Goal: Information Seeking & Learning: Check status

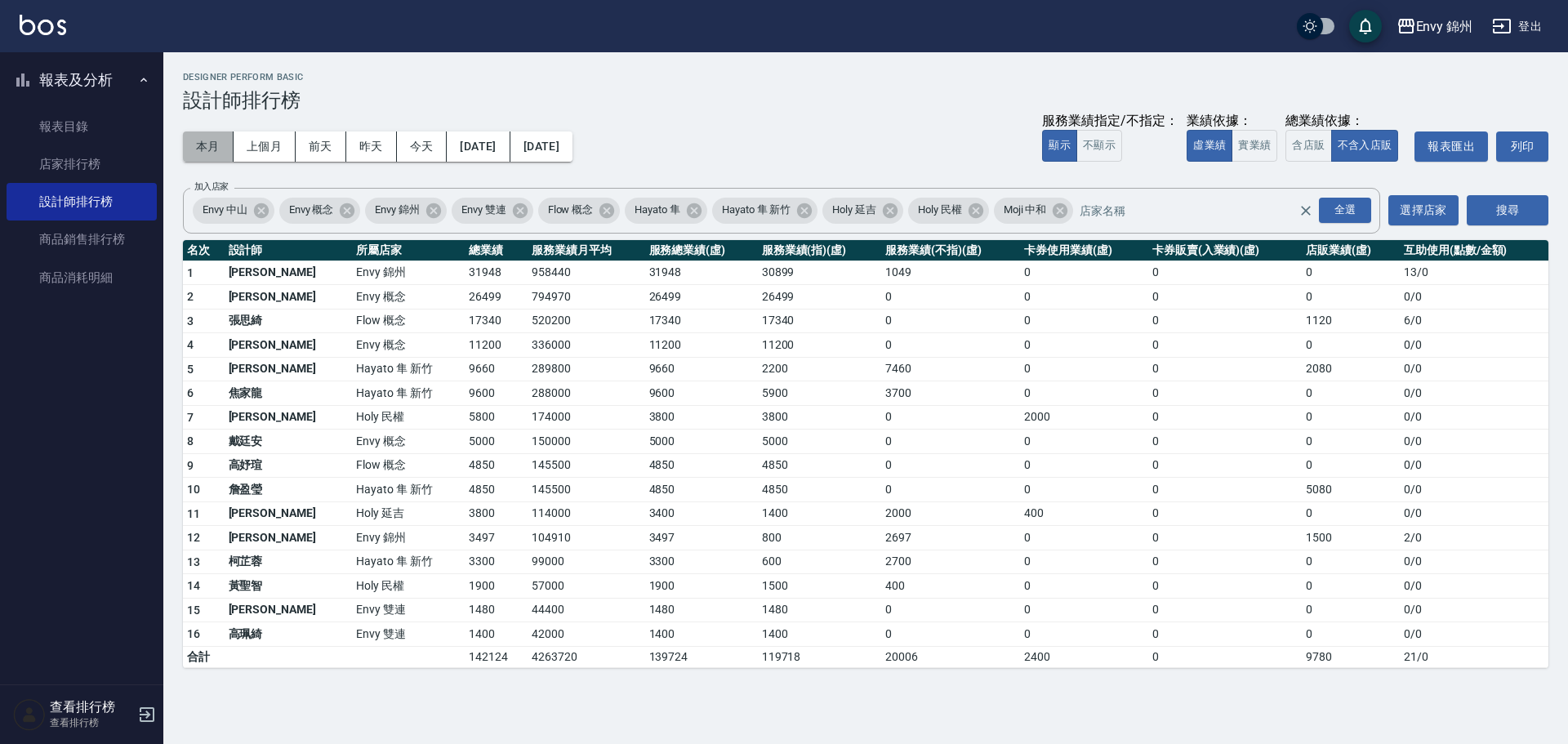
click at [183, 149] on button "本月" at bounding box center [208, 147] width 51 height 30
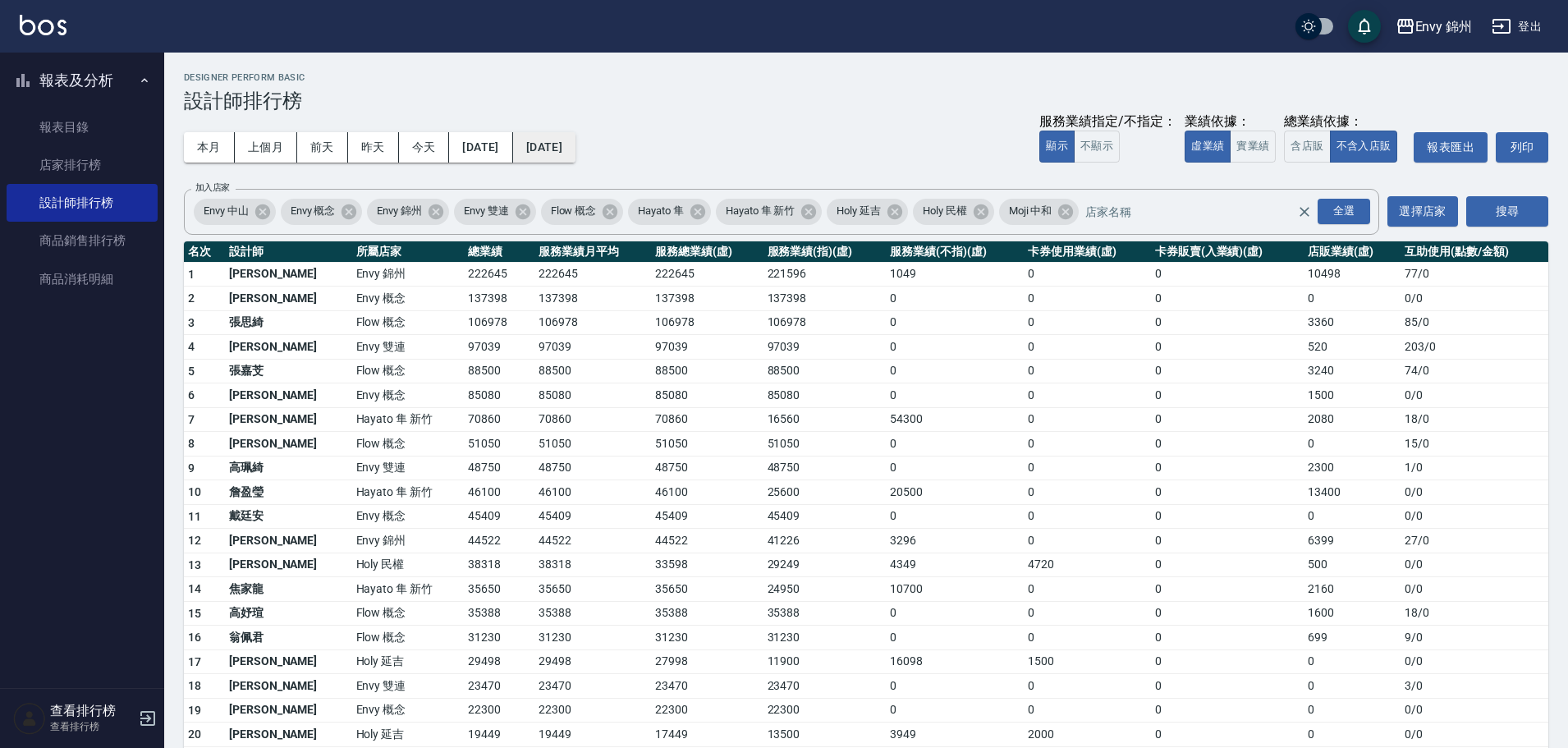
click at [576, 141] on button "[DATE]" at bounding box center [544, 147] width 62 height 30
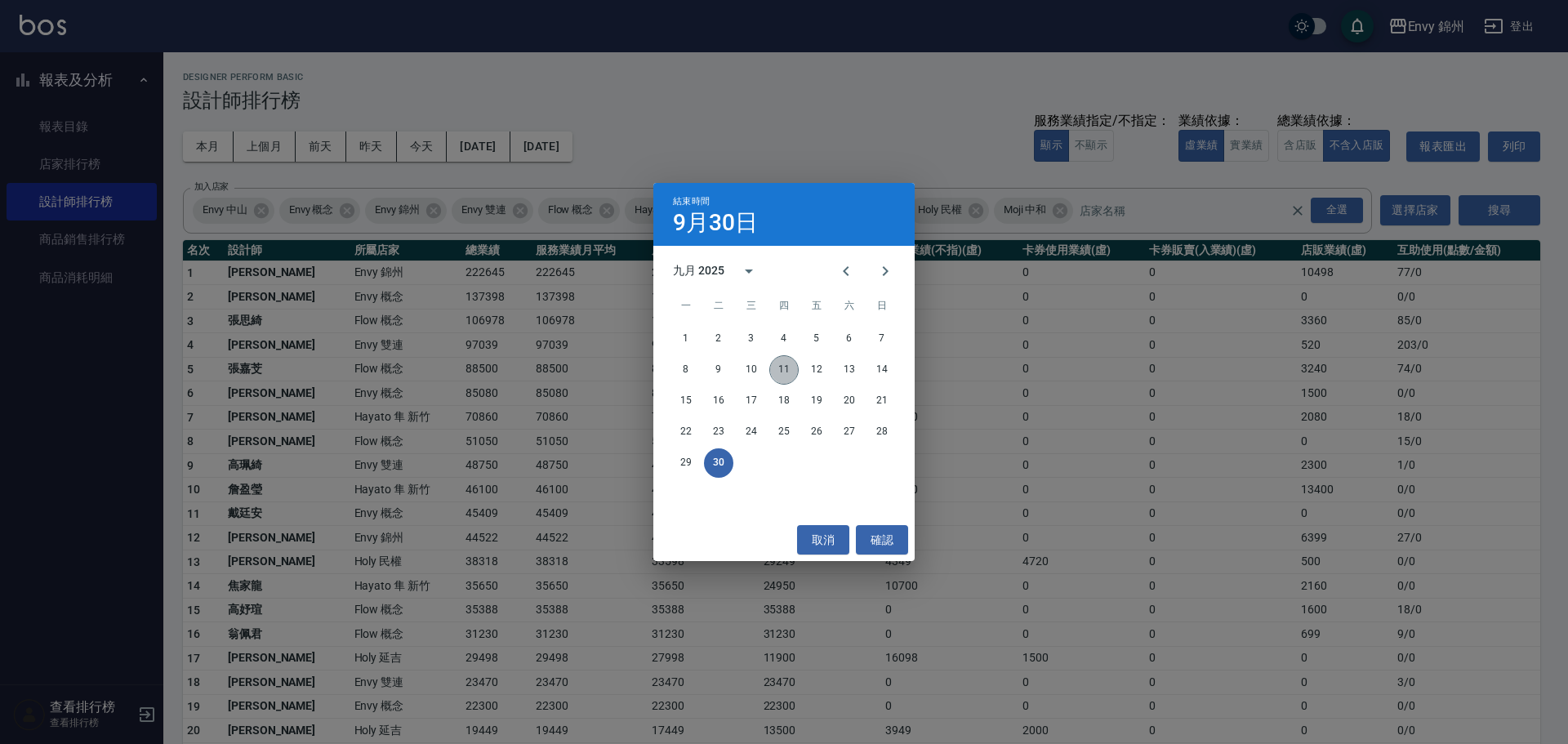
click at [790, 370] on button "11" at bounding box center [783, 370] width 29 height 29
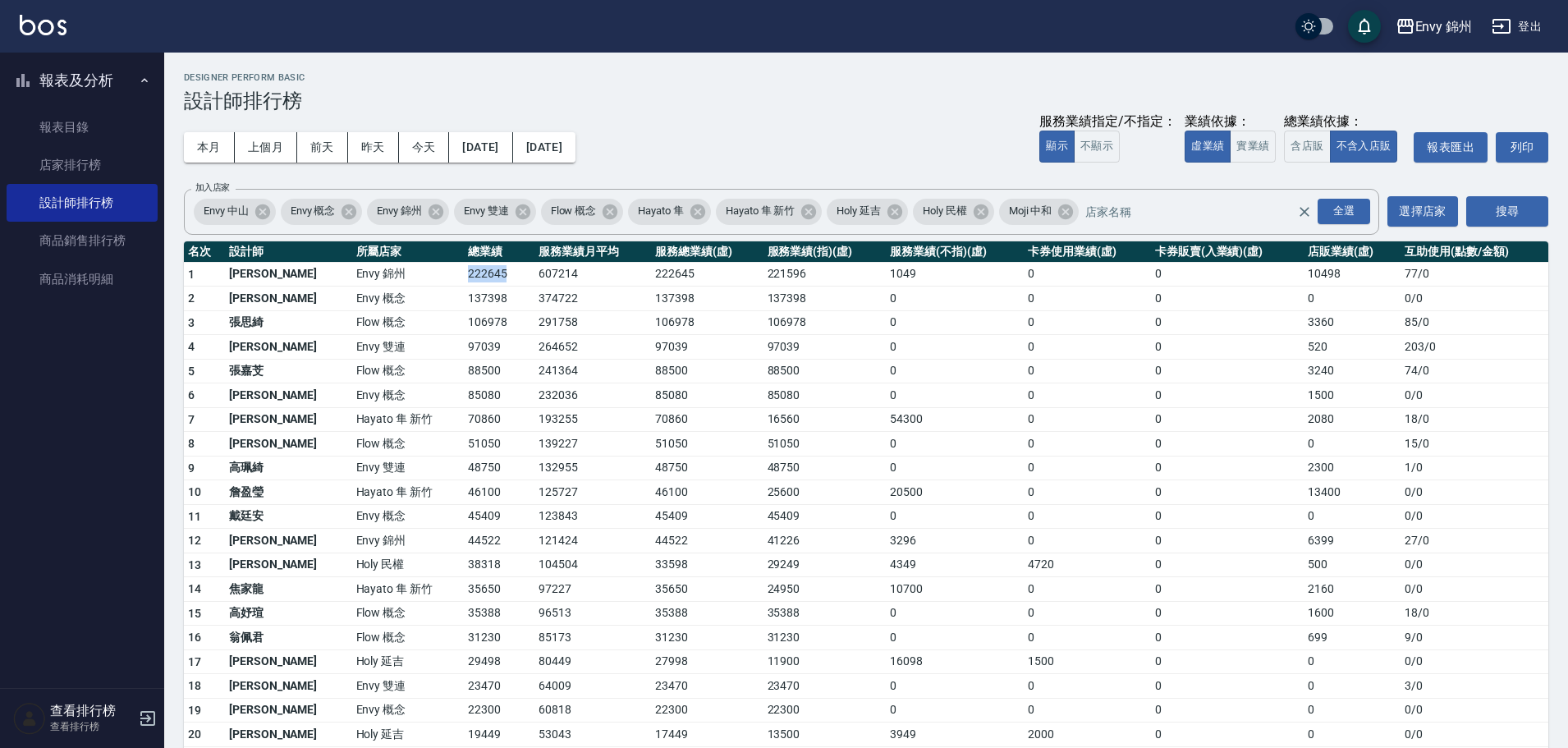
drag, startPoint x: 396, startPoint y: 277, endPoint x: 459, endPoint y: 274, distance: 63.1
click at [459, 274] on tr "1 [PERSON_NAME][GEOGRAPHIC_DATA] 607214 222645 221596 1049 0 0 10498 77 / 0" at bounding box center [866, 274] width 1365 height 25
click at [426, 144] on button "今天" at bounding box center [424, 147] width 51 height 30
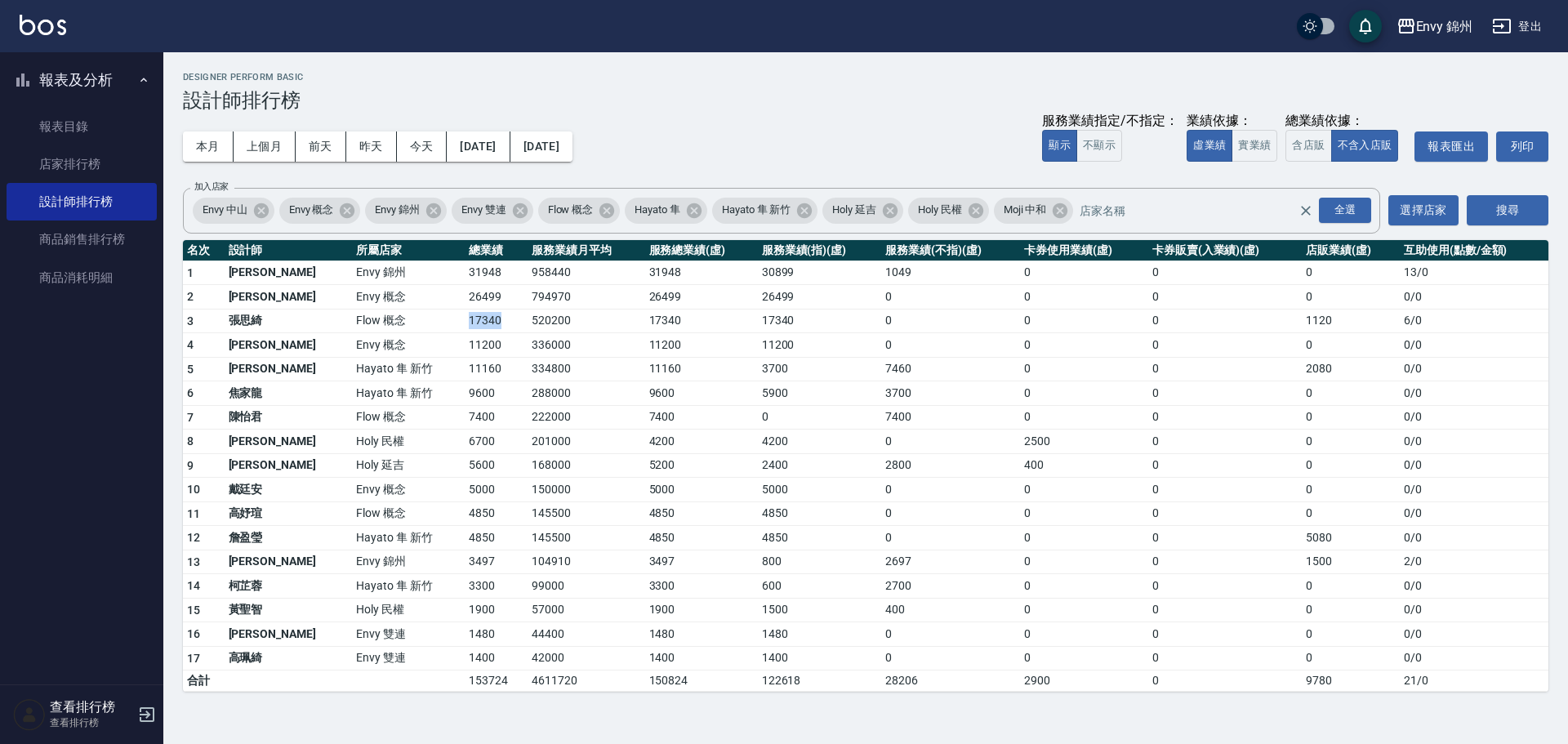
drag, startPoint x: 384, startPoint y: 312, endPoint x: 448, endPoint y: 320, distance: 64.5
click at [448, 320] on tr "3 [PERSON_NAME]Flow 概念 17340 520200 17340 17340 0 0 0 1120 6 / 0" at bounding box center [866, 321] width 1366 height 25
drag, startPoint x: 397, startPoint y: 562, endPoint x: 477, endPoint y: 569, distance: 80.3
click at [477, 569] on tr "13 [PERSON_NAME] [GEOGRAPHIC_DATA] 104910 3497 800 2697 0 0 1500 2 / 0" at bounding box center [866, 562] width 1366 height 25
click at [528, 480] on td "150000" at bounding box center [587, 490] width 118 height 25
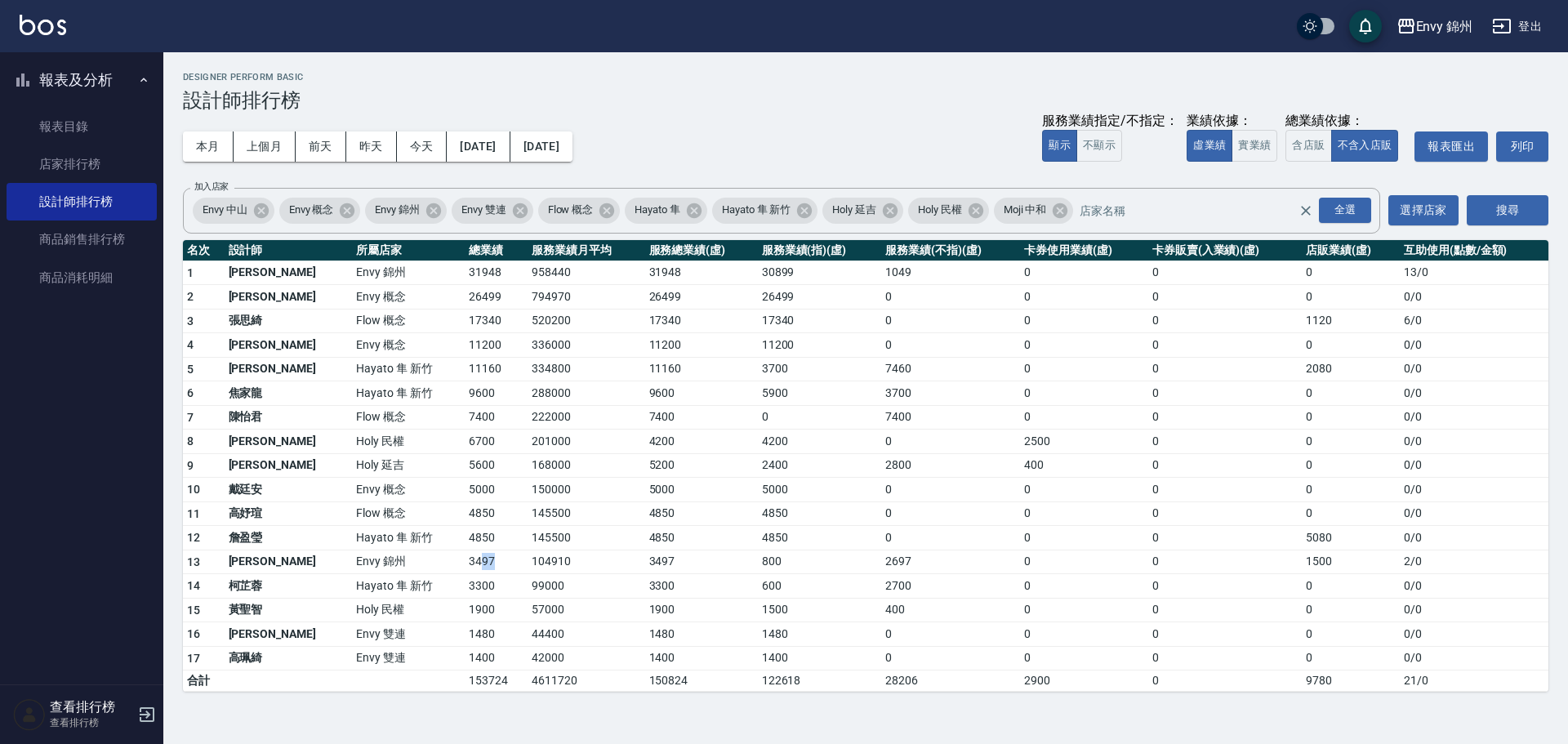
drag, startPoint x: 419, startPoint y: 558, endPoint x: 438, endPoint y: 560, distance: 19.1
click at [465, 560] on td "3497" at bounding box center [496, 562] width 63 height 25
click at [400, 561] on td "Envy 錦州" at bounding box center [409, 562] width 113 height 25
drag, startPoint x: 413, startPoint y: 561, endPoint x: 437, endPoint y: 564, distance: 24.2
click at [465, 564] on td "3497" at bounding box center [496, 562] width 63 height 25
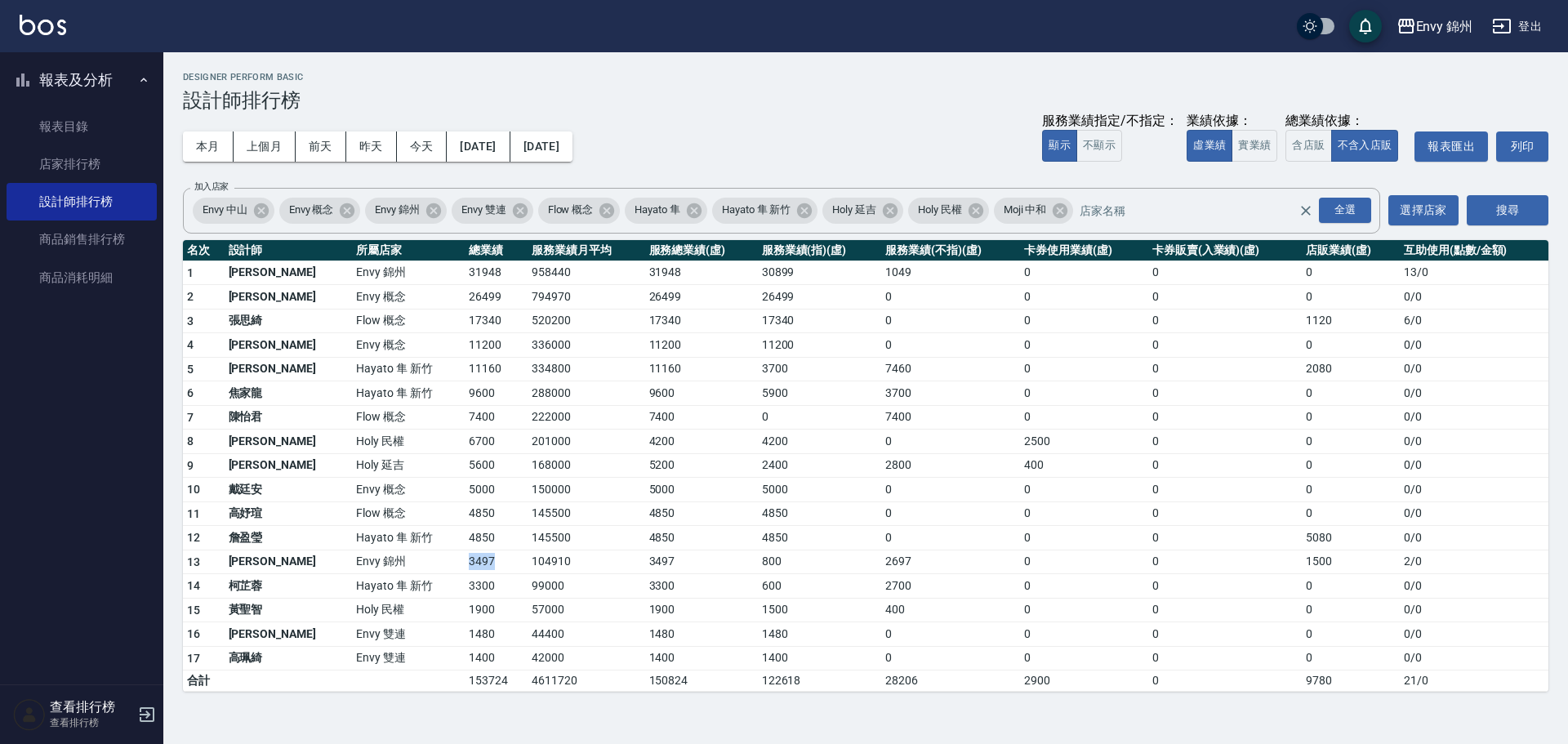
drag, startPoint x: 405, startPoint y: 567, endPoint x: 435, endPoint y: 563, distance: 30.3
click at [465, 563] on td "3497" at bounding box center [496, 562] width 63 height 25
click at [465, 550] on td "3497" at bounding box center [496, 562] width 63 height 25
drag, startPoint x: 401, startPoint y: 563, endPoint x: 436, endPoint y: 561, distance: 35.1
click at [436, 561] on tr "13 [PERSON_NAME] [GEOGRAPHIC_DATA] 104910 3497 800 2697 0 0 1500 2 / 0" at bounding box center [866, 562] width 1366 height 25
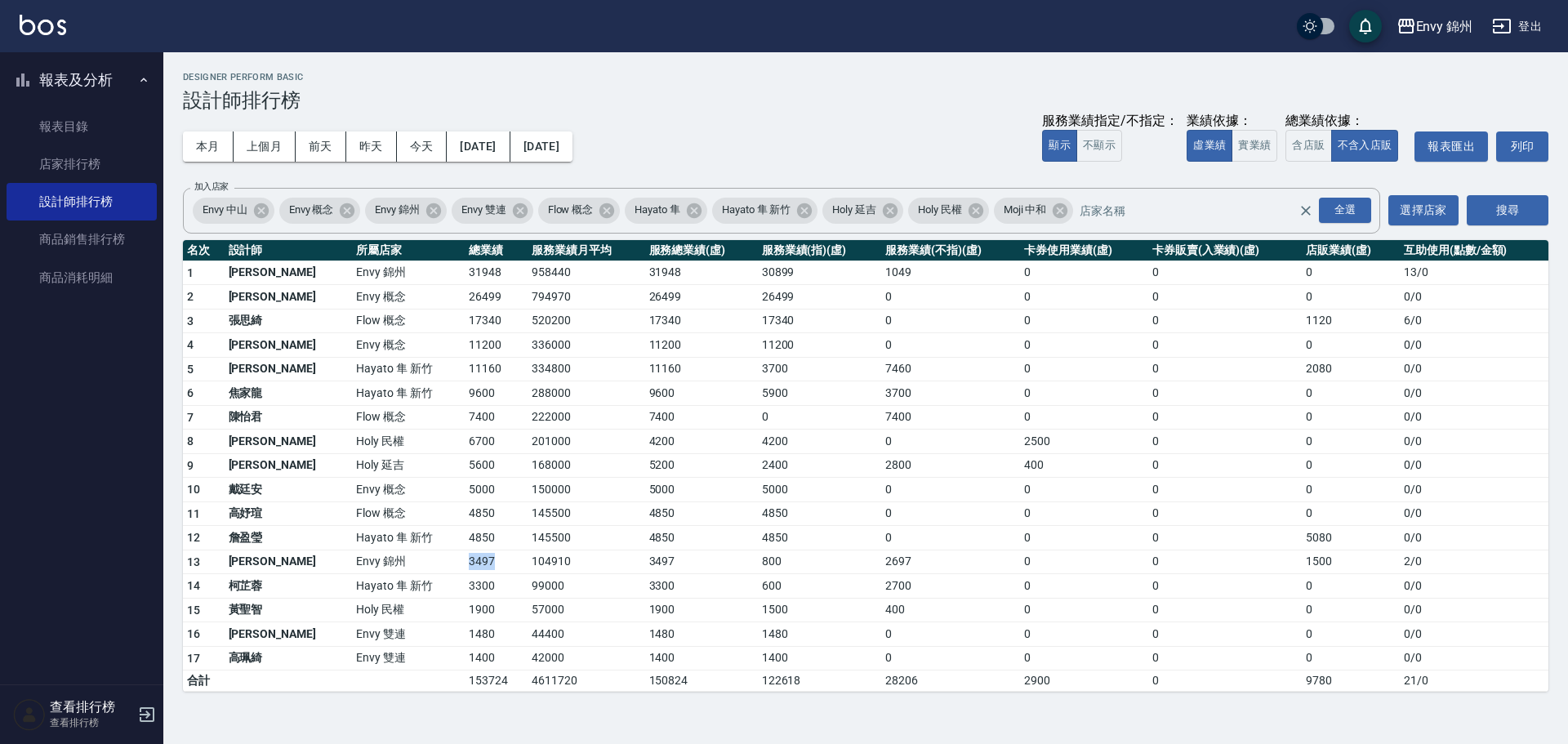
click at [465, 561] on td "3497" at bounding box center [496, 562] width 63 height 25
drag, startPoint x: 403, startPoint y: 553, endPoint x: 432, endPoint y: 555, distance: 29.1
click at [432, 555] on tr "13 [PERSON_NAME] [GEOGRAPHIC_DATA] 104910 3497 800 2697 0 0 1500 2 / 0" at bounding box center [866, 562] width 1366 height 25
click at [465, 555] on td "3497" at bounding box center [496, 562] width 63 height 25
drag, startPoint x: 409, startPoint y: 559, endPoint x: 417, endPoint y: 563, distance: 8.9
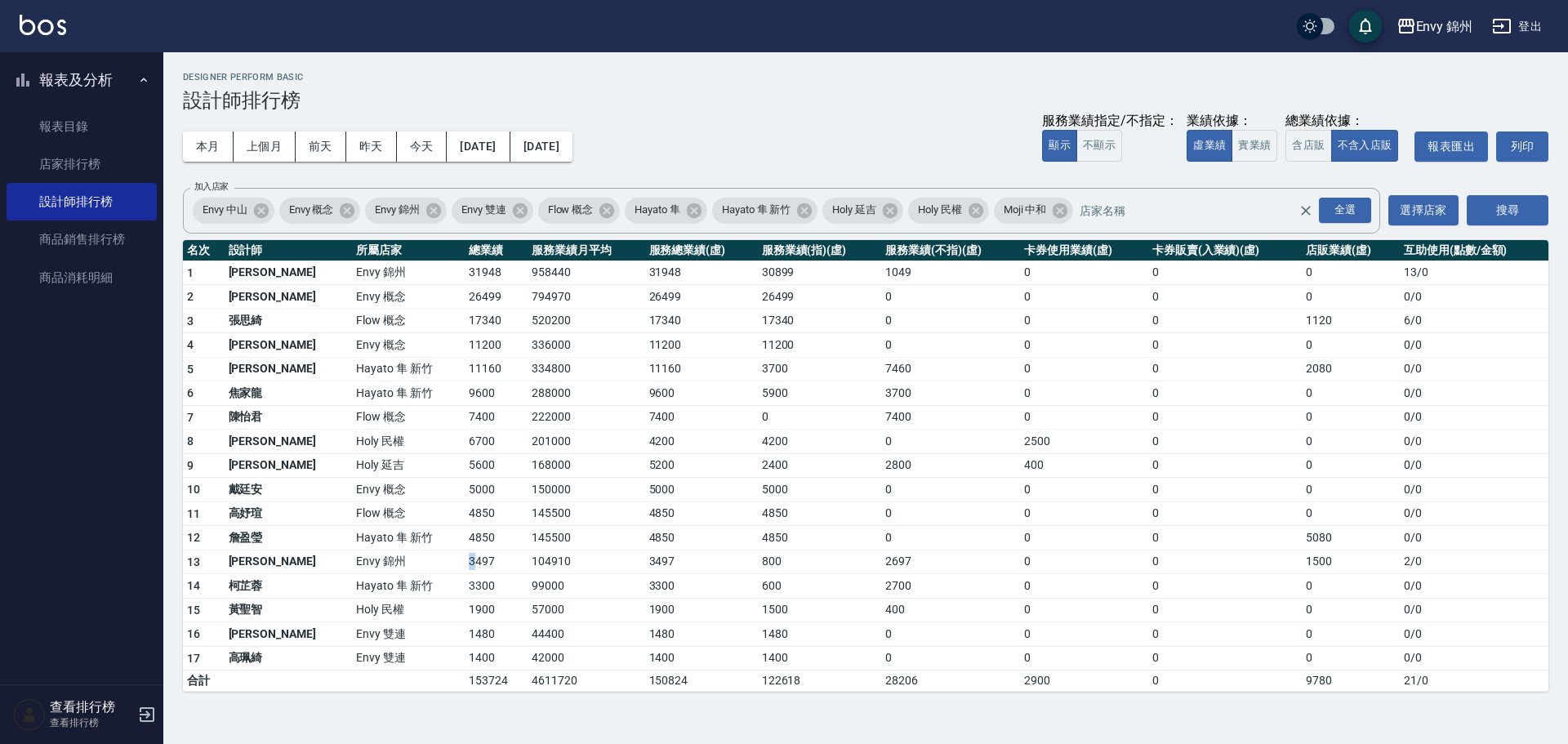
click at [465, 563] on td "3497" at bounding box center [496, 562] width 63 height 25
click at [465, 564] on td "3497" at bounding box center [496, 562] width 63 height 25
drag, startPoint x: 476, startPoint y: 564, endPoint x: 500, endPoint y: 579, distance: 28.3
click at [500, 579] on tbody "1 [PERSON_NAME] 錦州 31948 958440 31948 30899 1049 0 0 0 13 / 0 2 王文嘉 Envy 概念 264…" at bounding box center [866, 476] width 1366 height 431
click at [528, 579] on td "99000" at bounding box center [587, 587] width 118 height 25
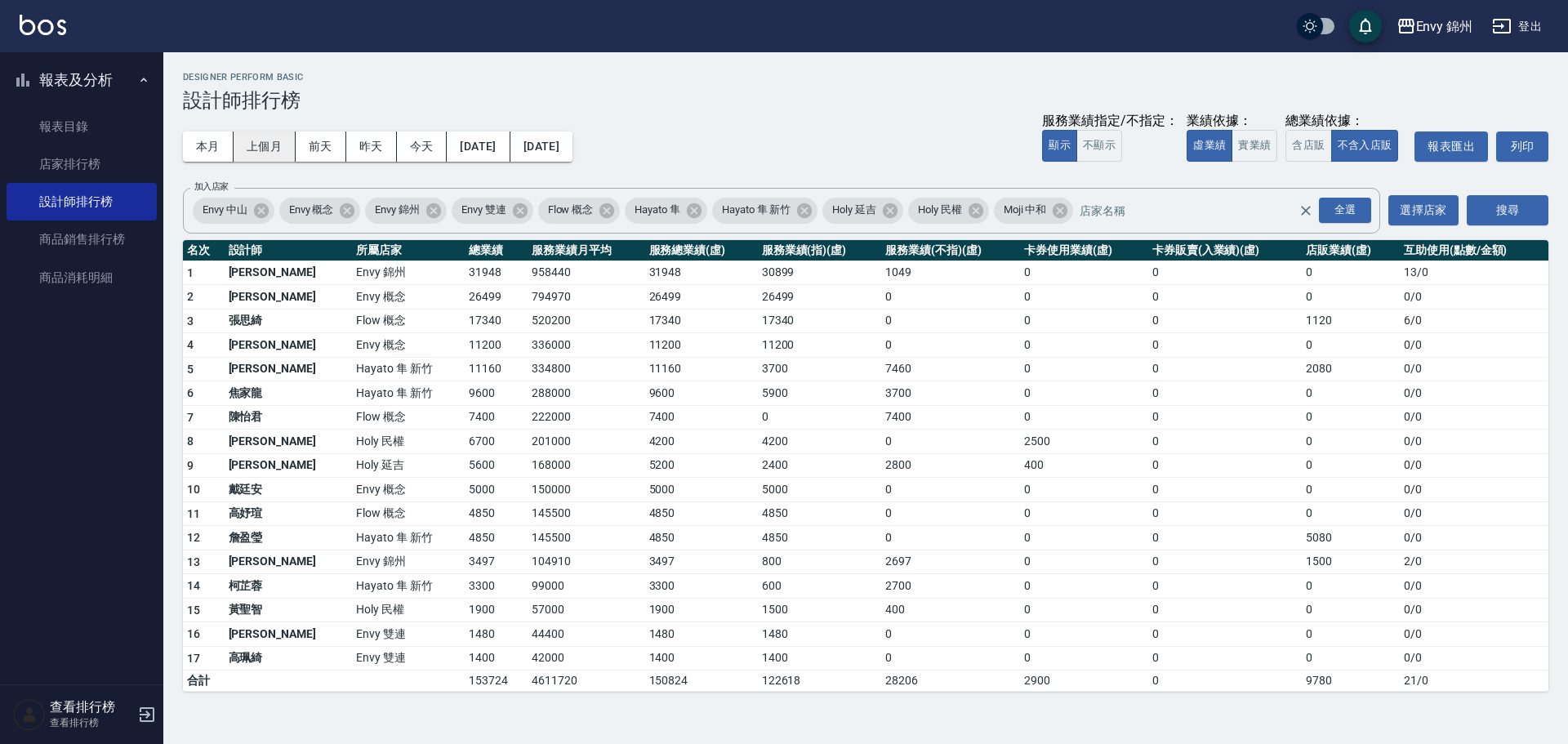
drag, startPoint x: 204, startPoint y: 144, endPoint x: 270, endPoint y: 134, distance: 66.8
click at [207, 143] on button "本月" at bounding box center [208, 147] width 51 height 30
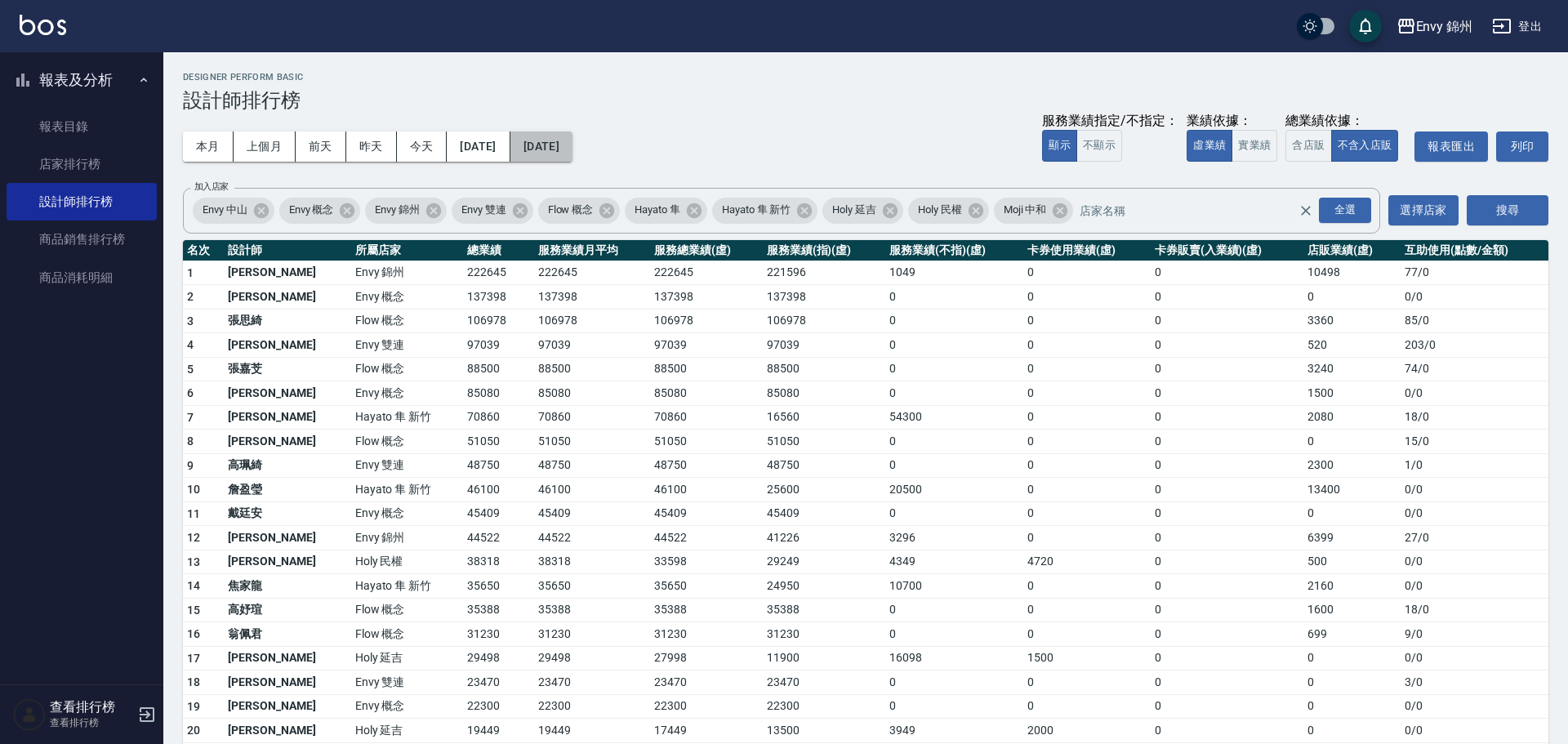
click at [573, 132] on button "[DATE]" at bounding box center [541, 147] width 62 height 30
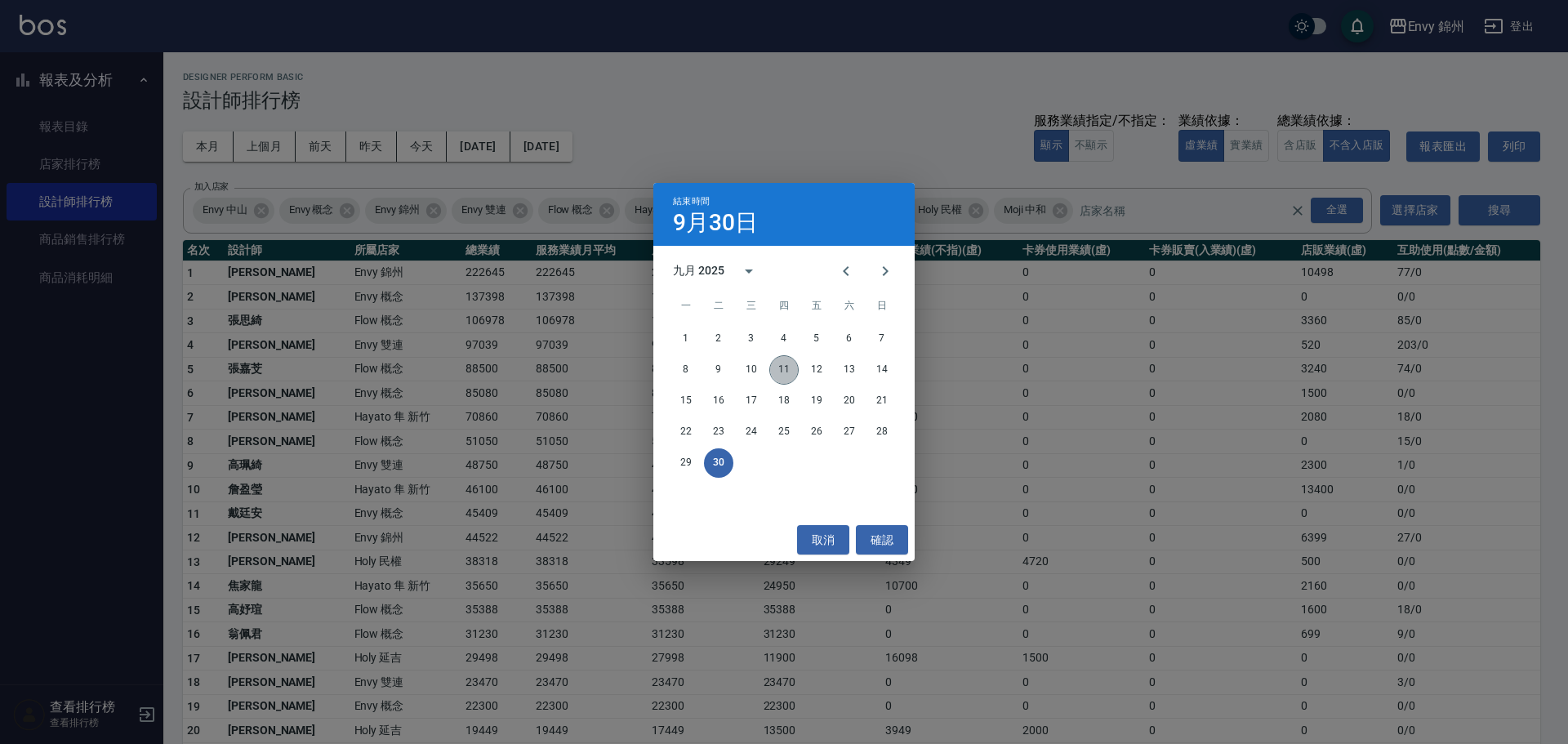
click at [792, 371] on button "11" at bounding box center [783, 370] width 29 height 29
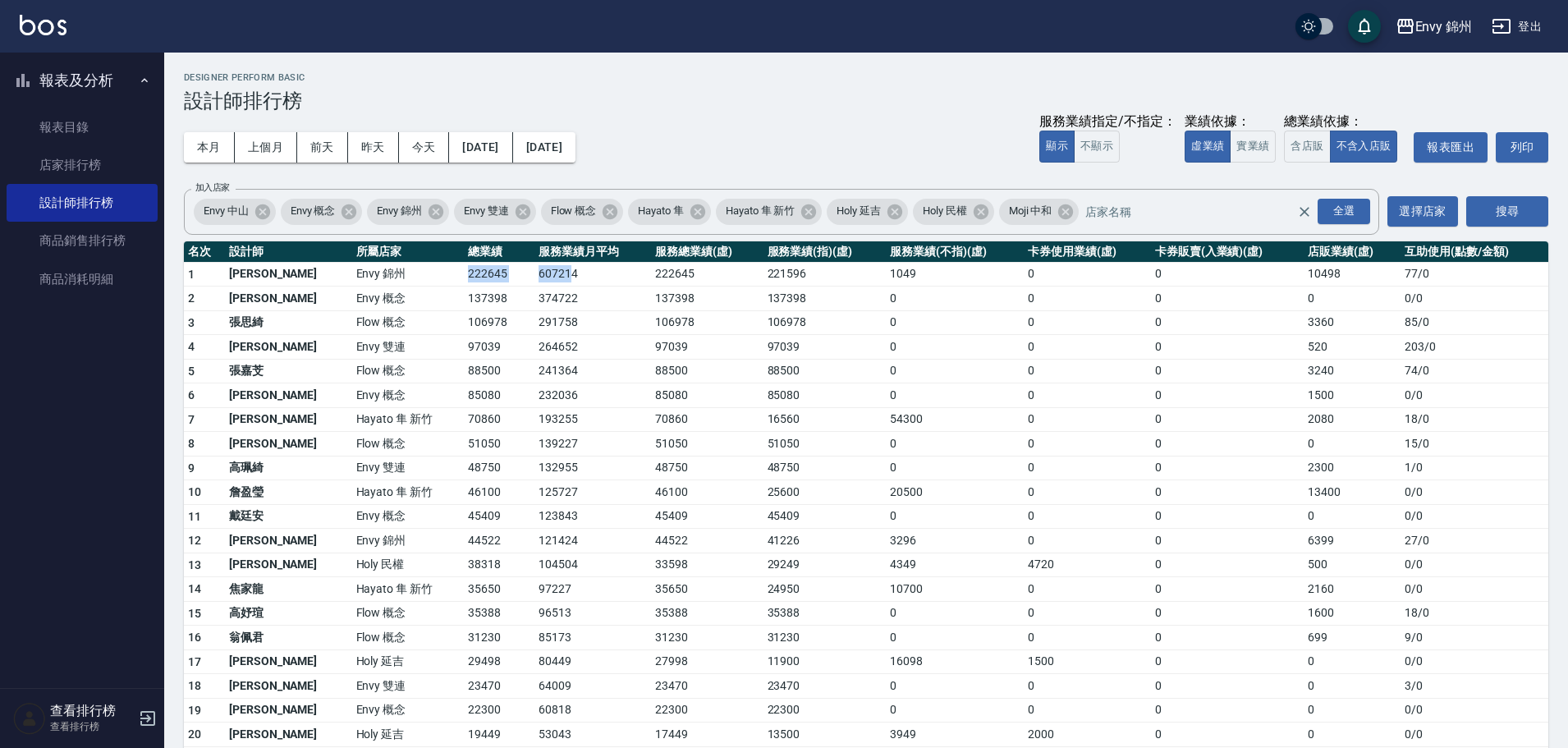
drag, startPoint x: 404, startPoint y: 277, endPoint x: 514, endPoint y: 282, distance: 110.1
click at [515, 283] on tr "1 [PERSON_NAME][GEOGRAPHIC_DATA] 607214 222645 221596 1049 0 0 10498 77 / 0" at bounding box center [866, 274] width 1365 height 25
click at [589, 304] on td "374722" at bounding box center [593, 299] width 117 height 25
drag, startPoint x: 409, startPoint y: 285, endPoint x: 462, endPoint y: 280, distance: 53.2
click at [464, 280] on td "222645" at bounding box center [499, 274] width 71 height 25
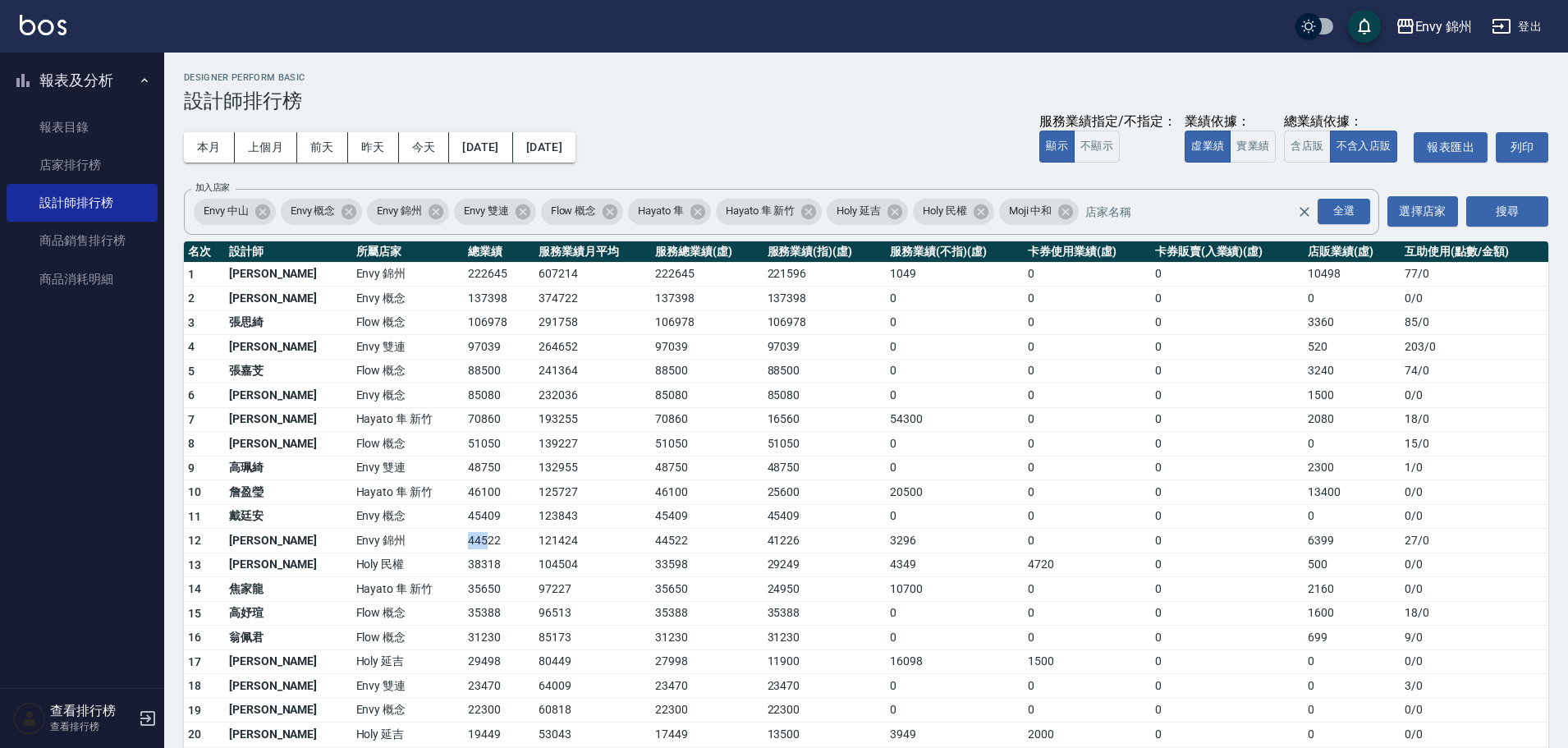
drag, startPoint x: 411, startPoint y: 543, endPoint x: 435, endPoint y: 541, distance: 24.1
click at [464, 541] on td "44522" at bounding box center [499, 541] width 71 height 25
drag, startPoint x: 1295, startPoint y: 536, endPoint x: 264, endPoint y: 551, distance: 1031.1
click at [264, 551] on tr "12 [PERSON_NAME] [GEOGRAPHIC_DATA] 121424 44522 41226 3296 0 0 6399 27 / 0" at bounding box center [866, 541] width 1365 height 25
click at [464, 660] on td "29498" at bounding box center [499, 661] width 71 height 25
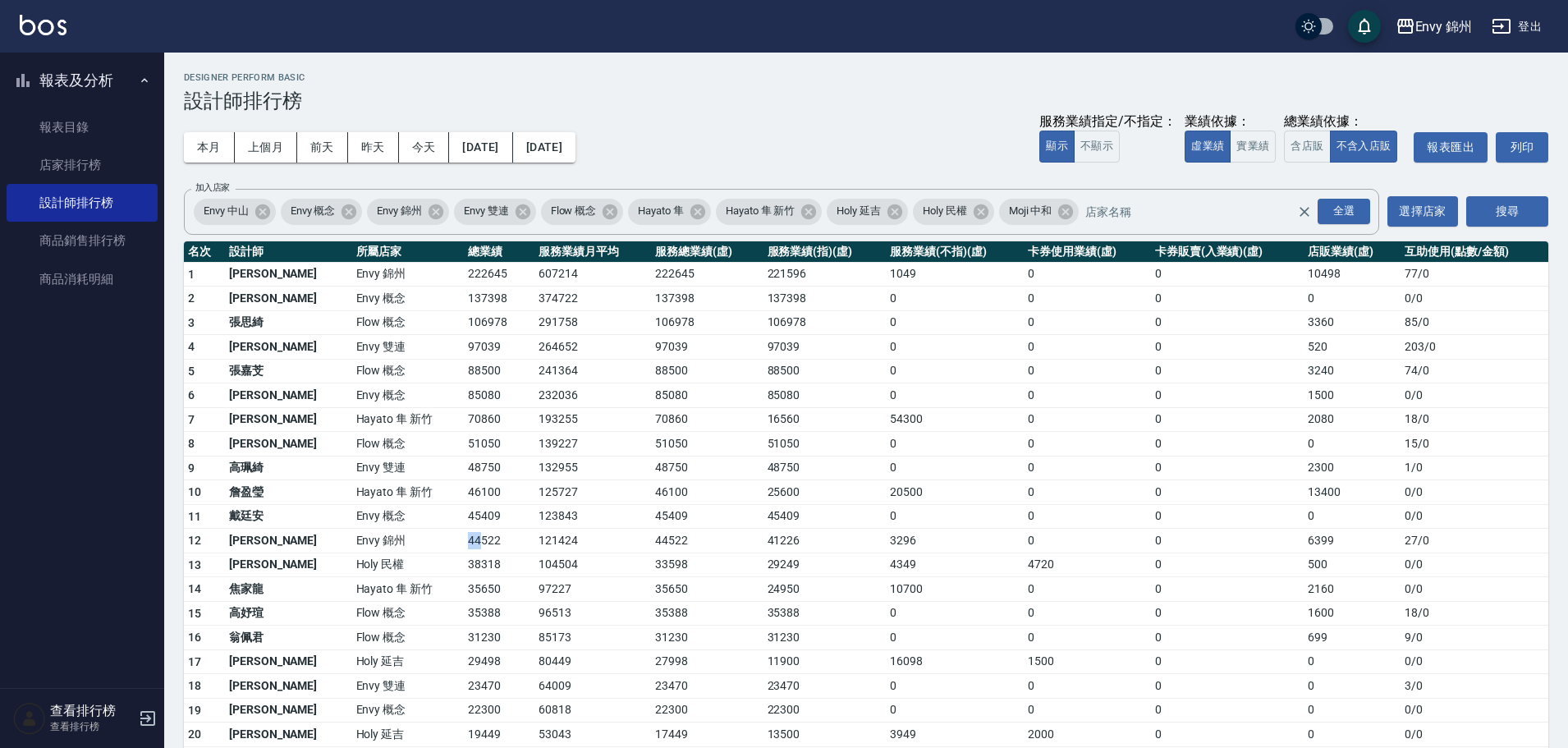
drag, startPoint x: 408, startPoint y: 535, endPoint x: 428, endPoint y: 541, distance: 20.9
click at [464, 541] on td "44522" at bounding box center [499, 541] width 71 height 25
click at [464, 545] on td "44522" at bounding box center [499, 541] width 71 height 25
drag, startPoint x: 362, startPoint y: 550, endPoint x: 477, endPoint y: 542, distance: 115.3
click at [477, 542] on tr "12 [PERSON_NAME] [GEOGRAPHIC_DATA] 121424 44522 41226 3296 0 0 6399 27 / 0" at bounding box center [866, 541] width 1365 height 25
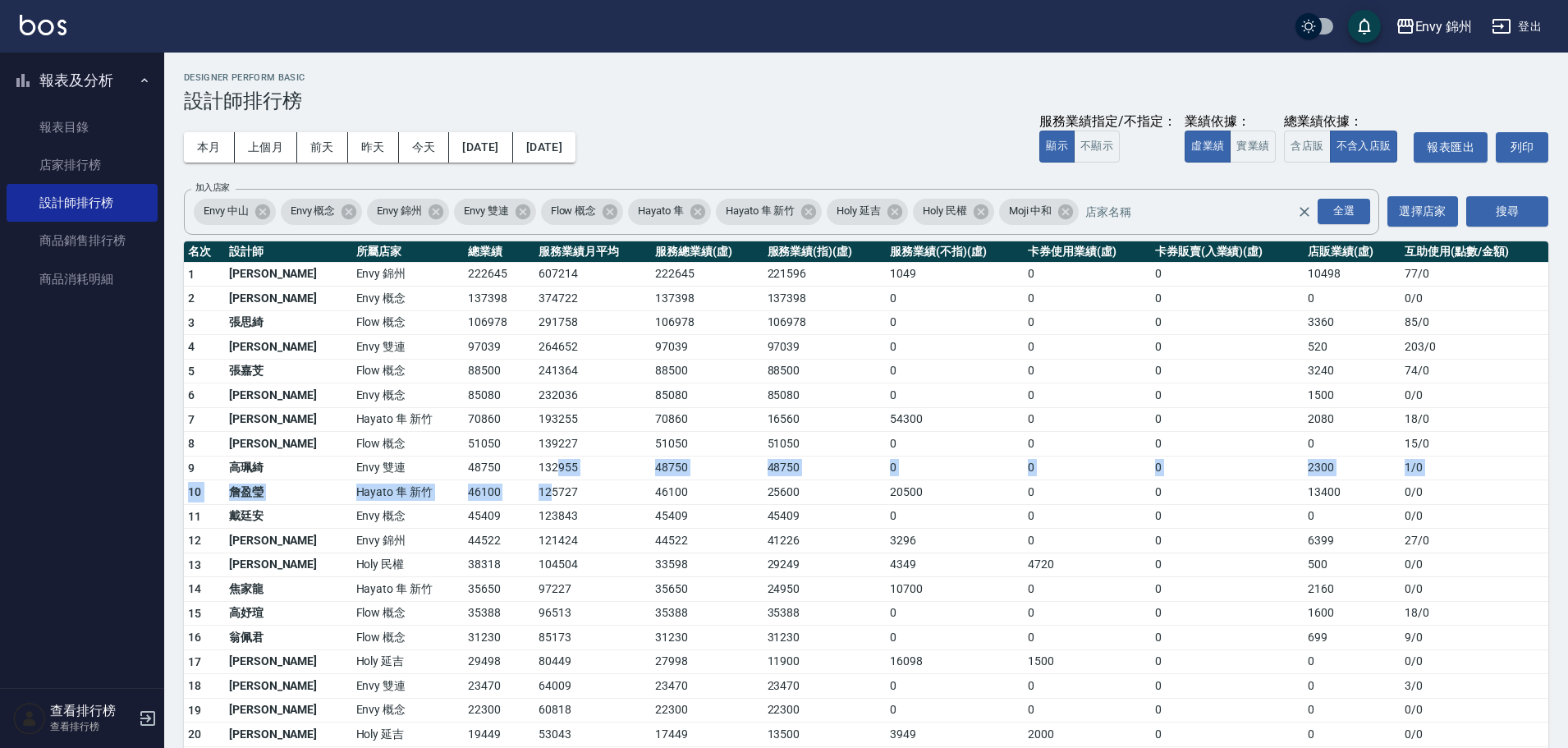
drag, startPoint x: 501, startPoint y: 486, endPoint x: 449, endPoint y: 587, distance: 113.6
click at [449, 587] on tbody "1 [PERSON_NAME] 錦州 222645 607214 222645 221596 1049 0 0 10498 77 / 0 2 王文嘉 Envy…" at bounding box center [866, 636] width 1365 height 748
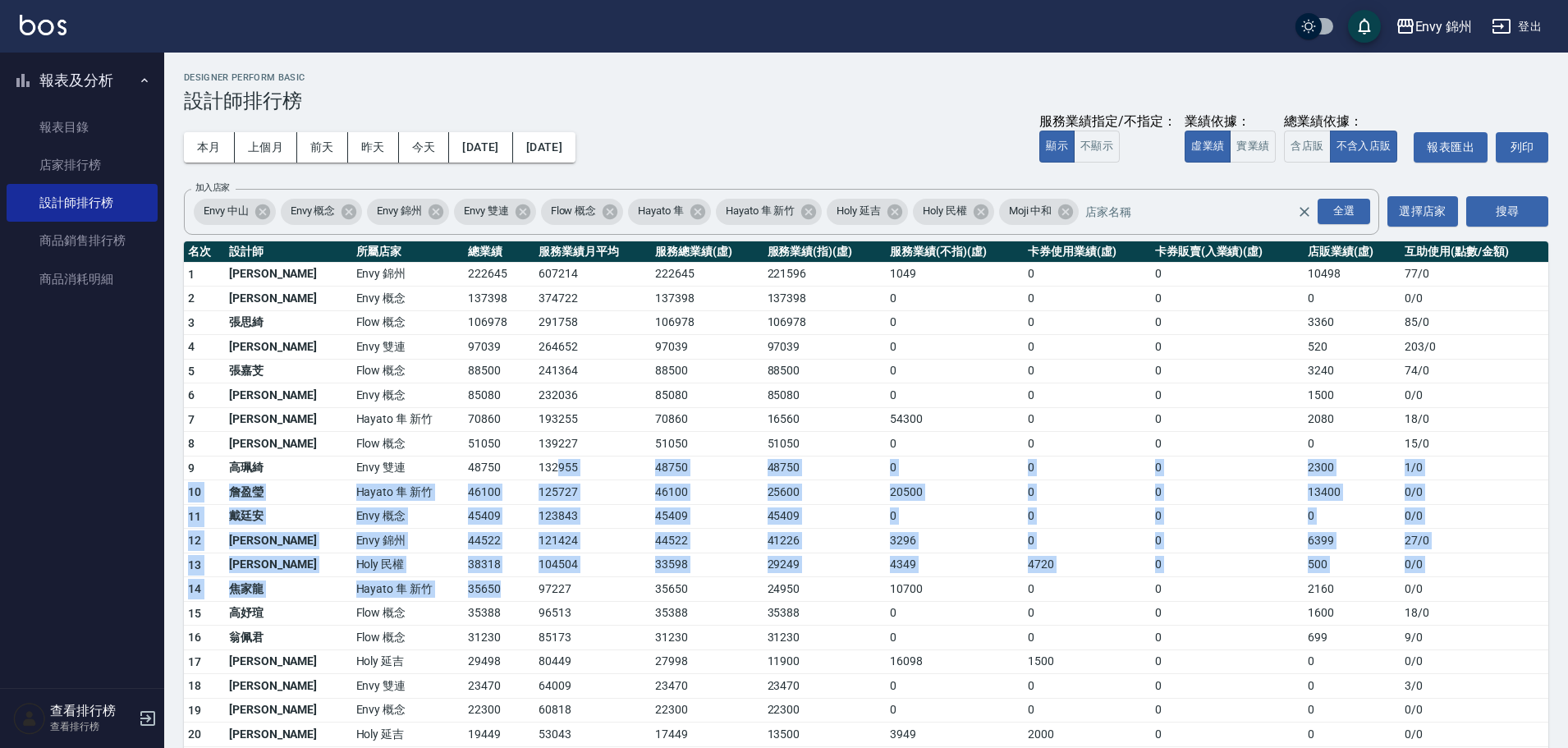
click at [402, 585] on td "Hayato 隼 新竹" at bounding box center [408, 590] width 112 height 25
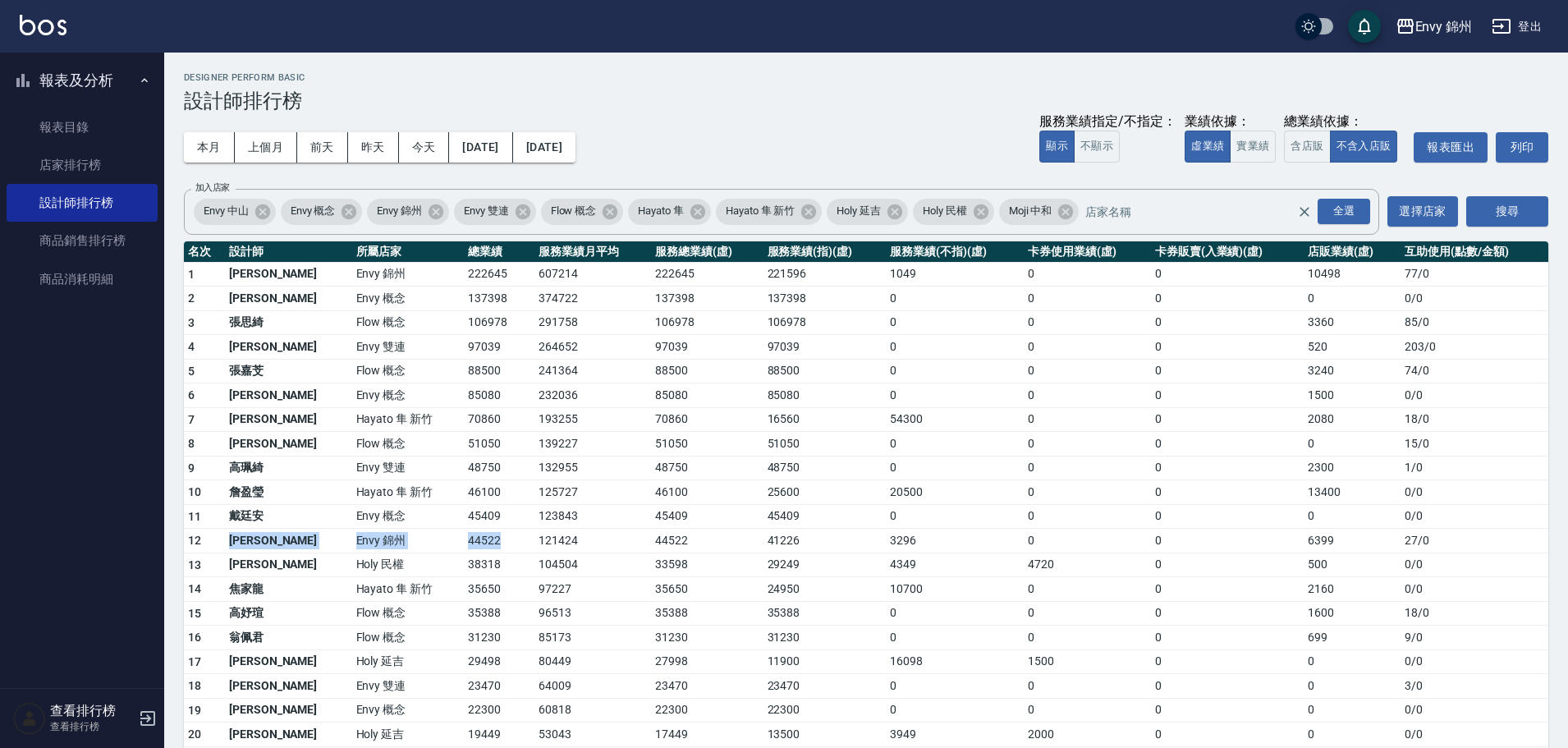
drag, startPoint x: 227, startPoint y: 541, endPoint x: 459, endPoint y: 539, distance: 232.0
click at [459, 539] on tr "12 [PERSON_NAME] [GEOGRAPHIC_DATA] 121424 44522 41226 3296 0 0 6399 27 / 0" at bounding box center [866, 541] width 1365 height 25
click at [535, 536] on td "121424" at bounding box center [593, 541] width 117 height 25
click at [27, 171] on link "店家排行榜" at bounding box center [82, 164] width 151 height 37
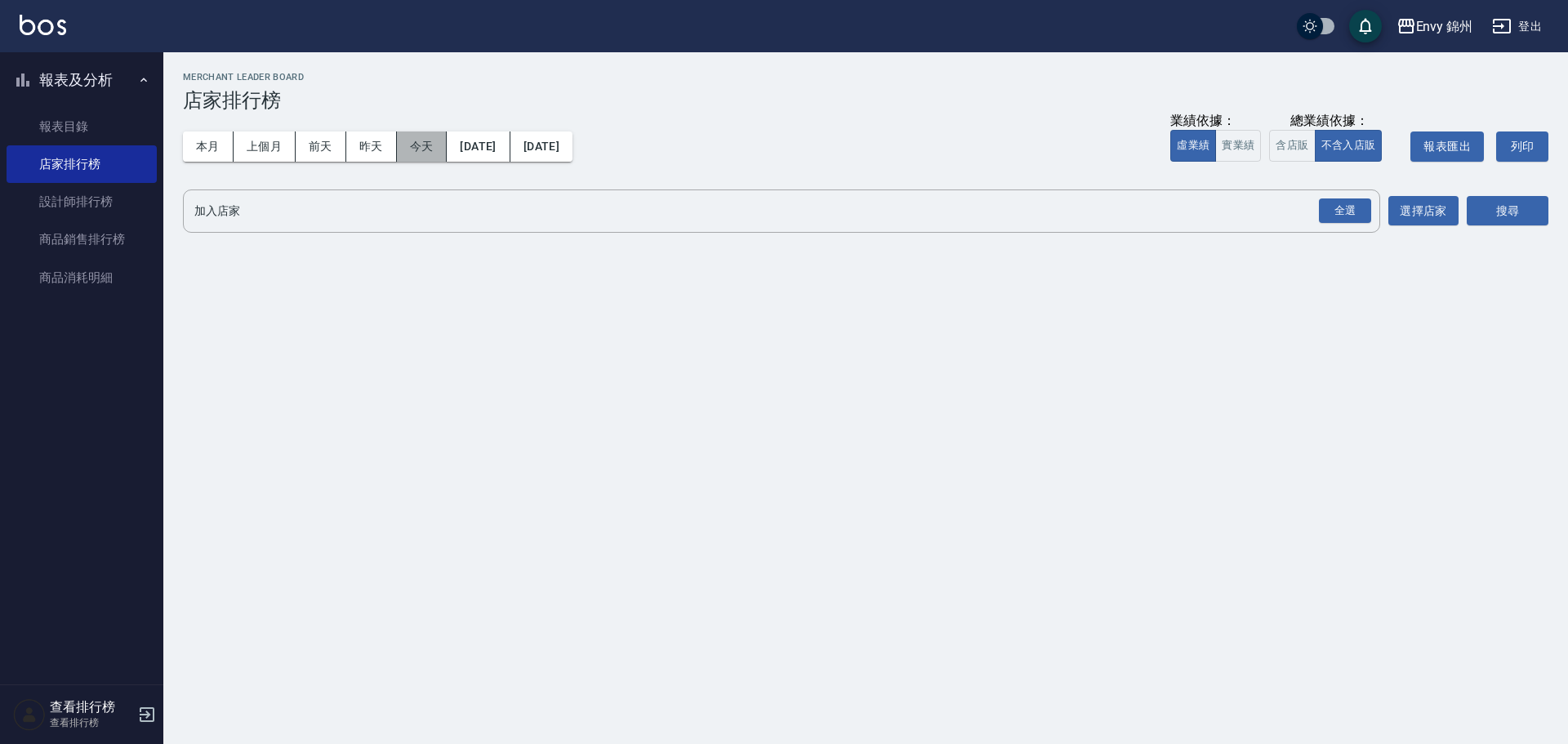
click at [432, 149] on button "今天" at bounding box center [422, 147] width 51 height 30
click at [1357, 203] on div "全選" at bounding box center [1344, 210] width 52 height 26
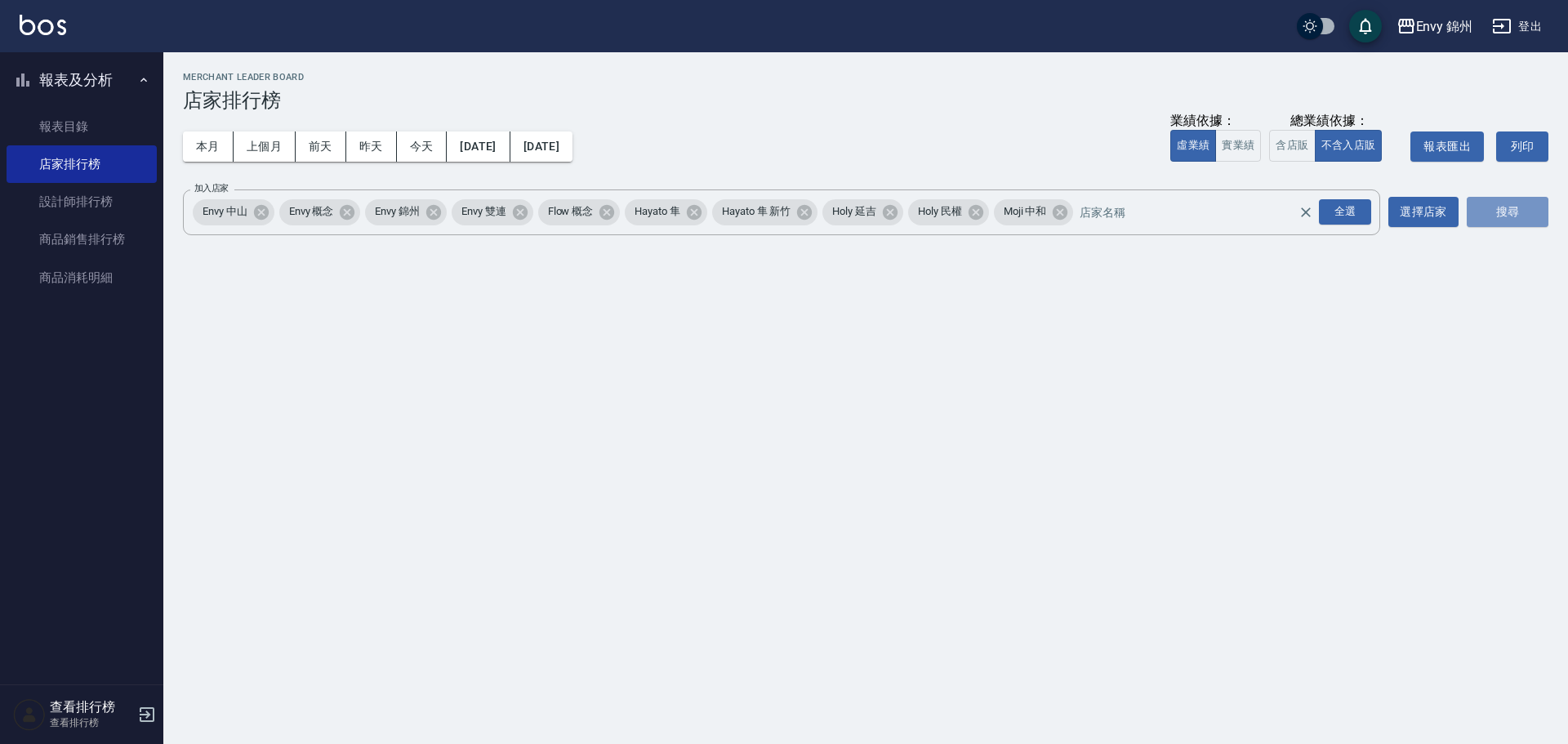
drag, startPoint x: 1498, startPoint y: 220, endPoint x: 1462, endPoint y: 215, distance: 36.3
click at [1494, 220] on button "搜尋" at bounding box center [1508, 211] width 82 height 30
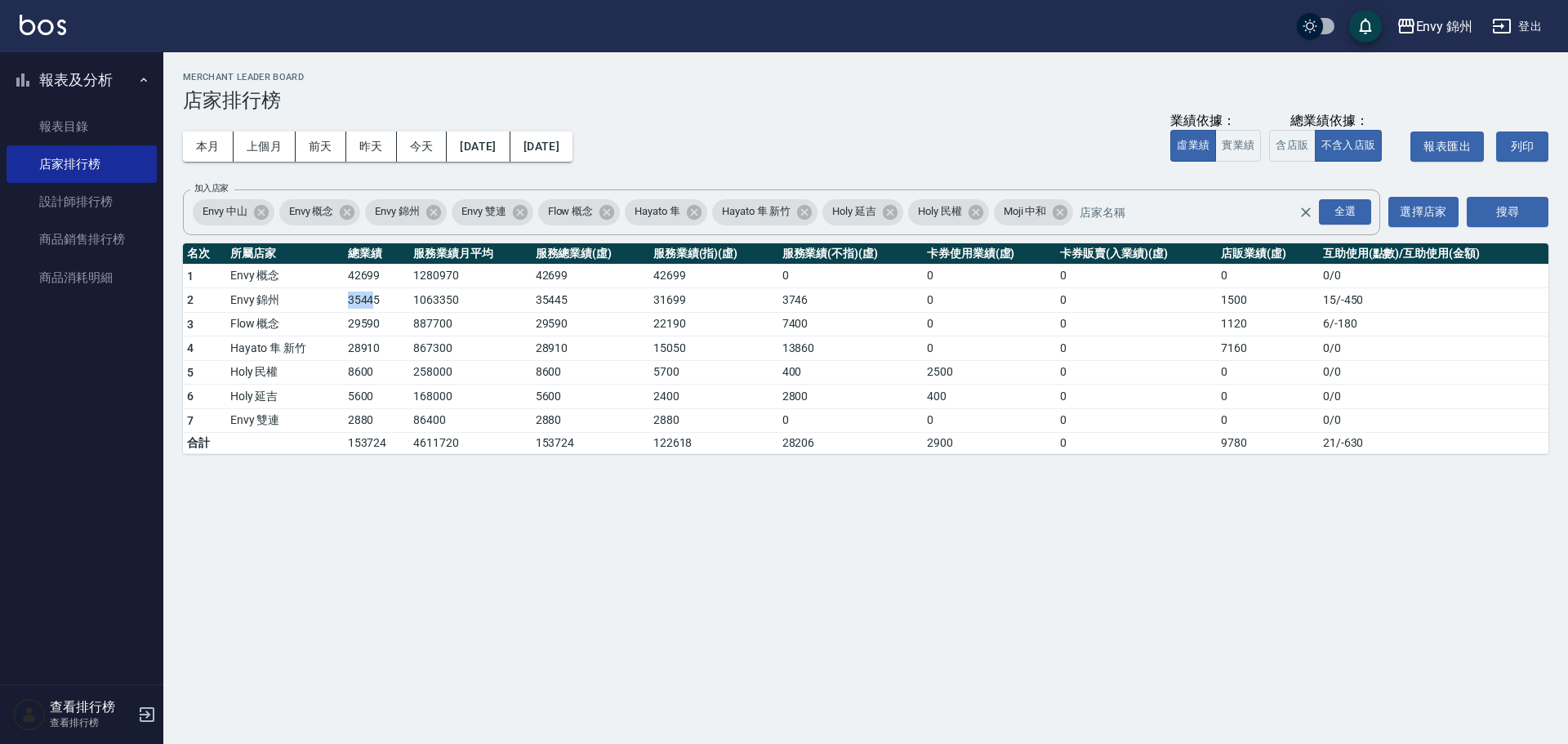
drag, startPoint x: 341, startPoint y: 305, endPoint x: 373, endPoint y: 307, distance: 32.1
click at [373, 307] on tr "2 Envy 錦州 35445 1063350 35445 31699 3746 0 0 1500 15 / -450" at bounding box center [866, 301] width 1366 height 25
click at [220, 147] on button "本月" at bounding box center [208, 147] width 51 height 30
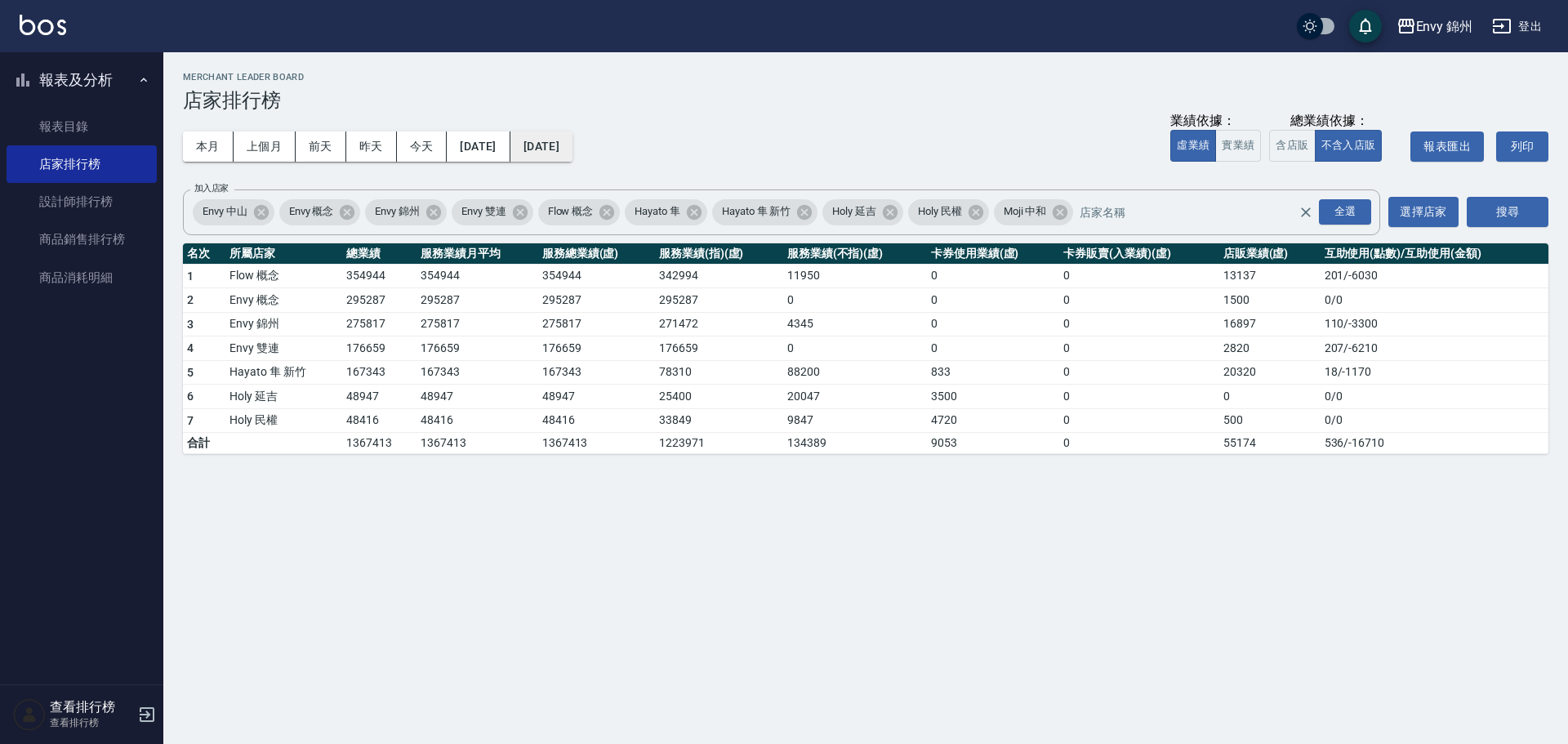
click at [573, 139] on button "[DATE]" at bounding box center [541, 147] width 62 height 30
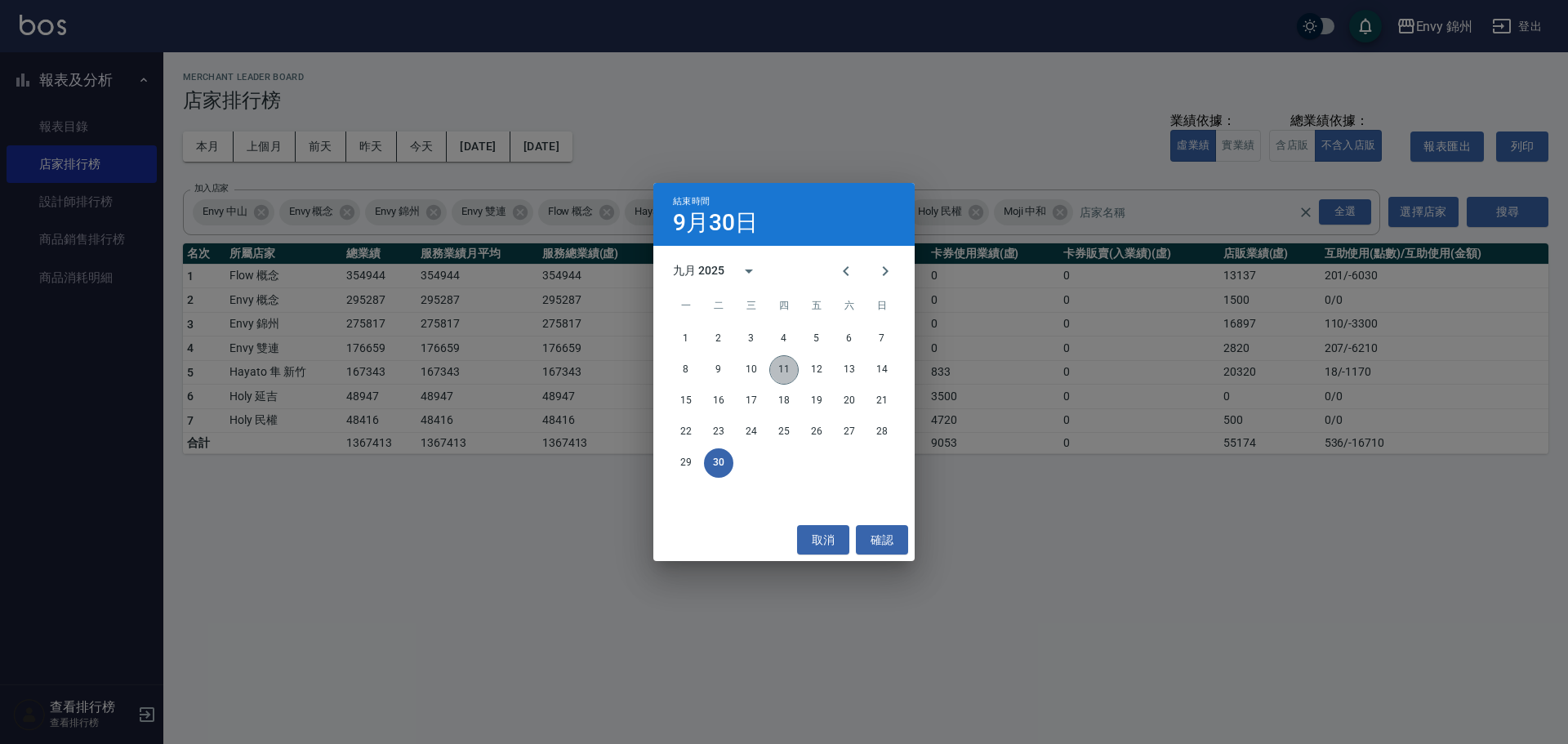
click at [785, 374] on button "11" at bounding box center [783, 370] width 29 height 29
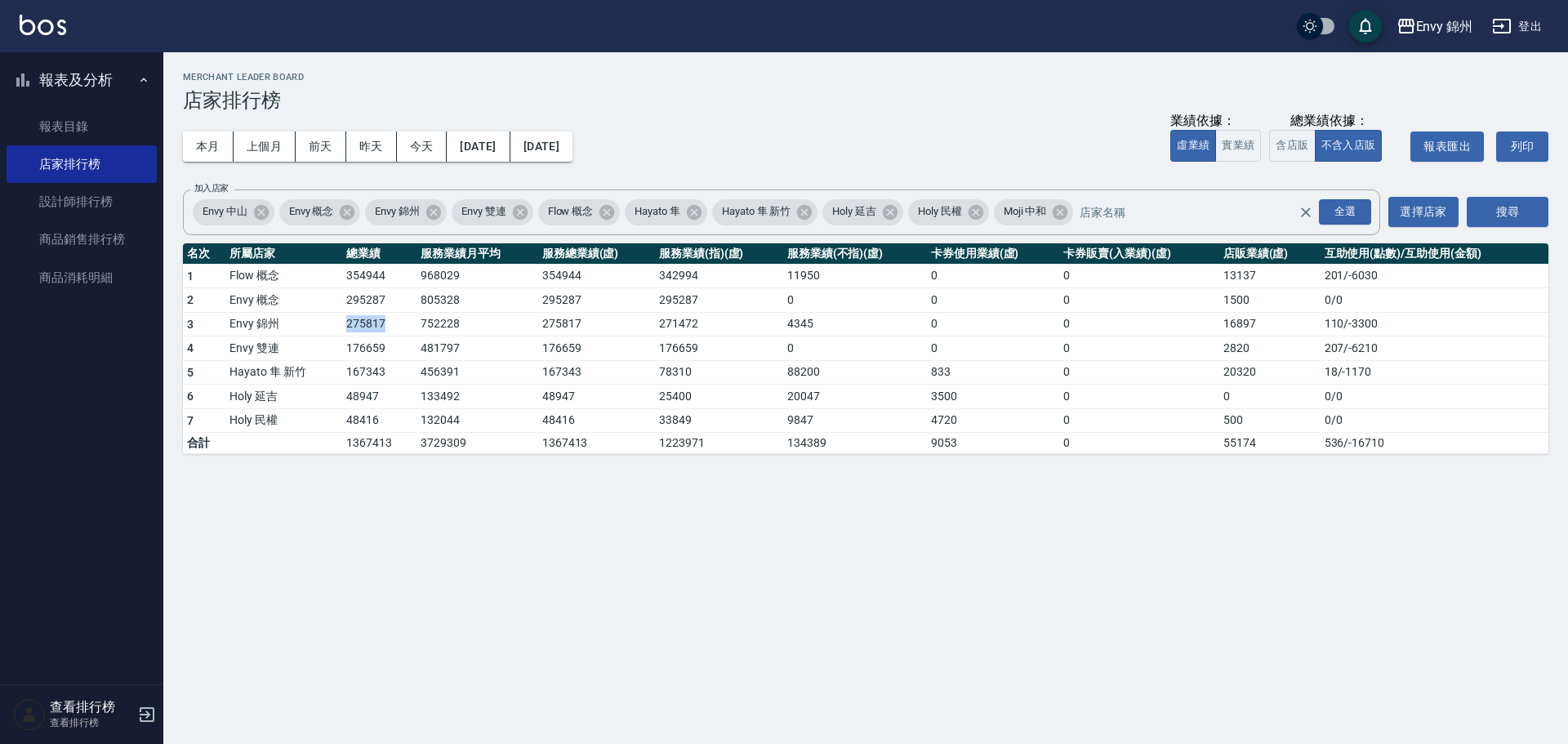
drag, startPoint x: 333, startPoint y: 329, endPoint x: 409, endPoint y: 333, distance: 76.1
click at [409, 333] on tr "3 [GEOGRAPHIC_DATA] 752228 275817 271472 4345 0 0 16897 110 / -3300" at bounding box center [866, 324] width 1366 height 25
click at [507, 340] on td "481797" at bounding box center [477, 349] width 122 height 25
drag, startPoint x: 342, startPoint y: 327, endPoint x: 360, endPoint y: 327, distance: 18.0
click at [360, 327] on td "275817" at bounding box center [380, 324] width 75 height 25
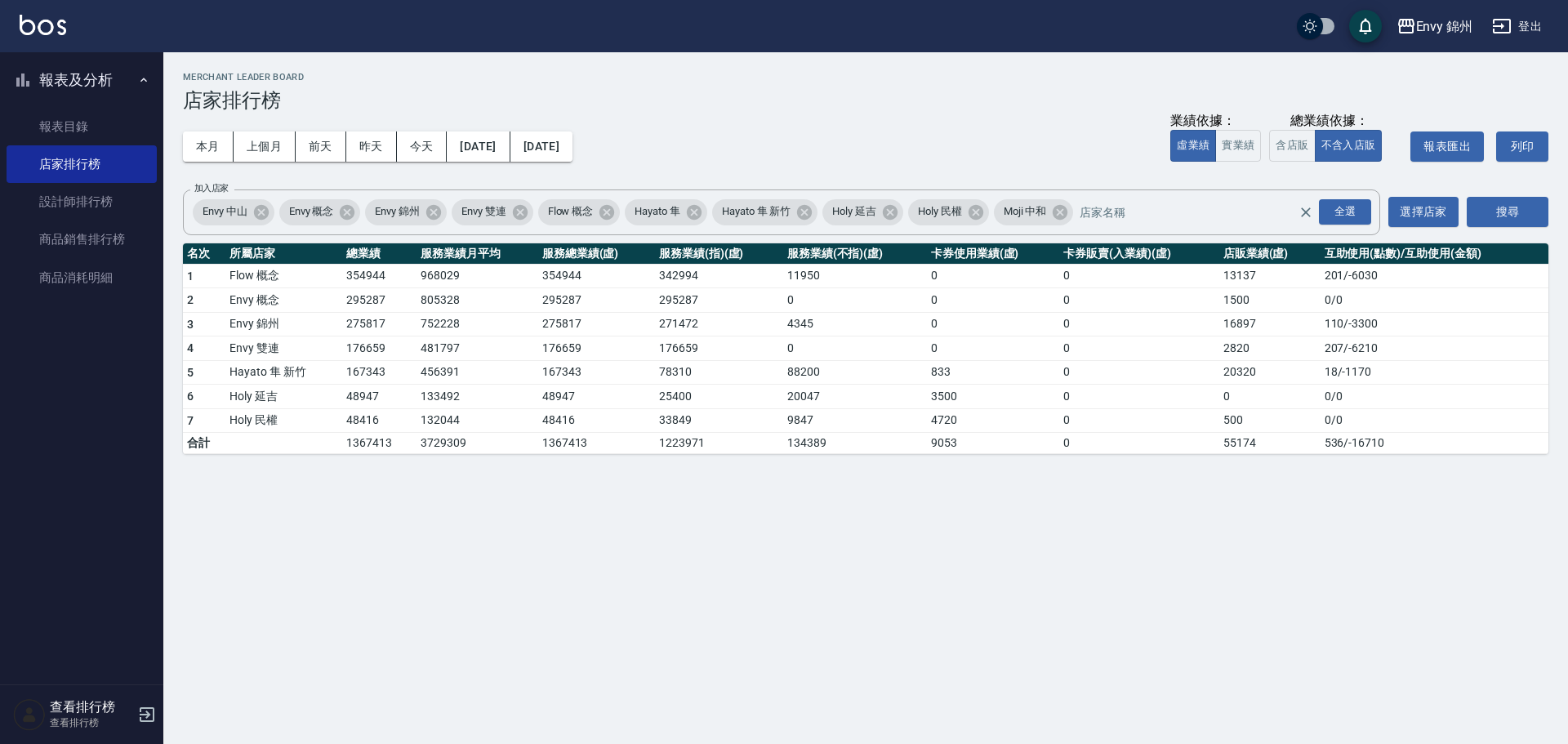
click at [392, 325] on td "275817" at bounding box center [380, 324] width 75 height 25
drag, startPoint x: 360, startPoint y: 327, endPoint x: 388, endPoint y: 328, distance: 28.0
click at [388, 328] on tr "3 [GEOGRAPHIC_DATA] 752228 275817 271472 4345 0 0 16897 110 / -3300" at bounding box center [866, 324] width 1366 height 25
click at [390, 328] on td "275817" at bounding box center [380, 324] width 75 height 25
click at [1531, 36] on button "登出" at bounding box center [1517, 27] width 63 height 30
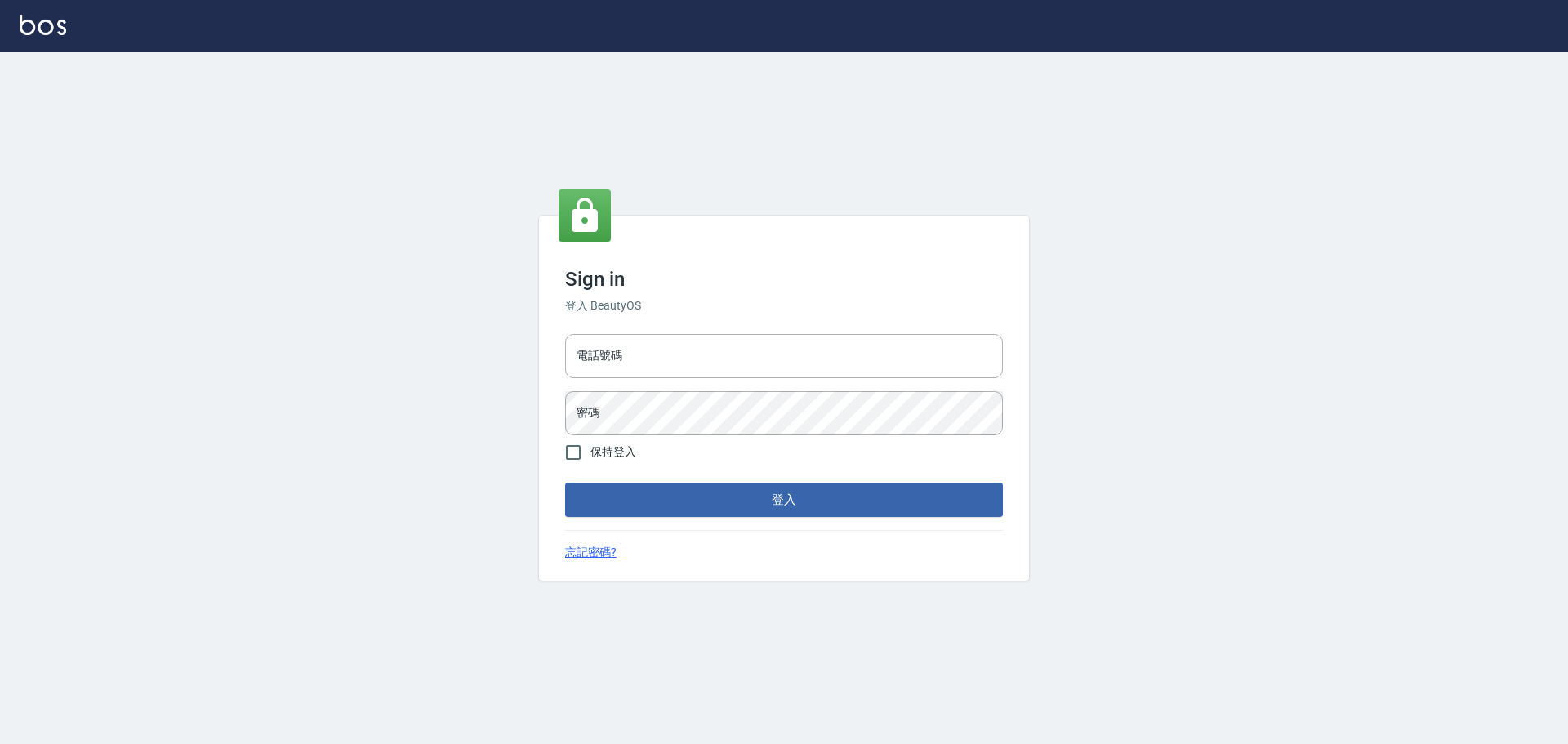
type input "9990001234567"
